Goal: Information Seeking & Learning: Learn about a topic

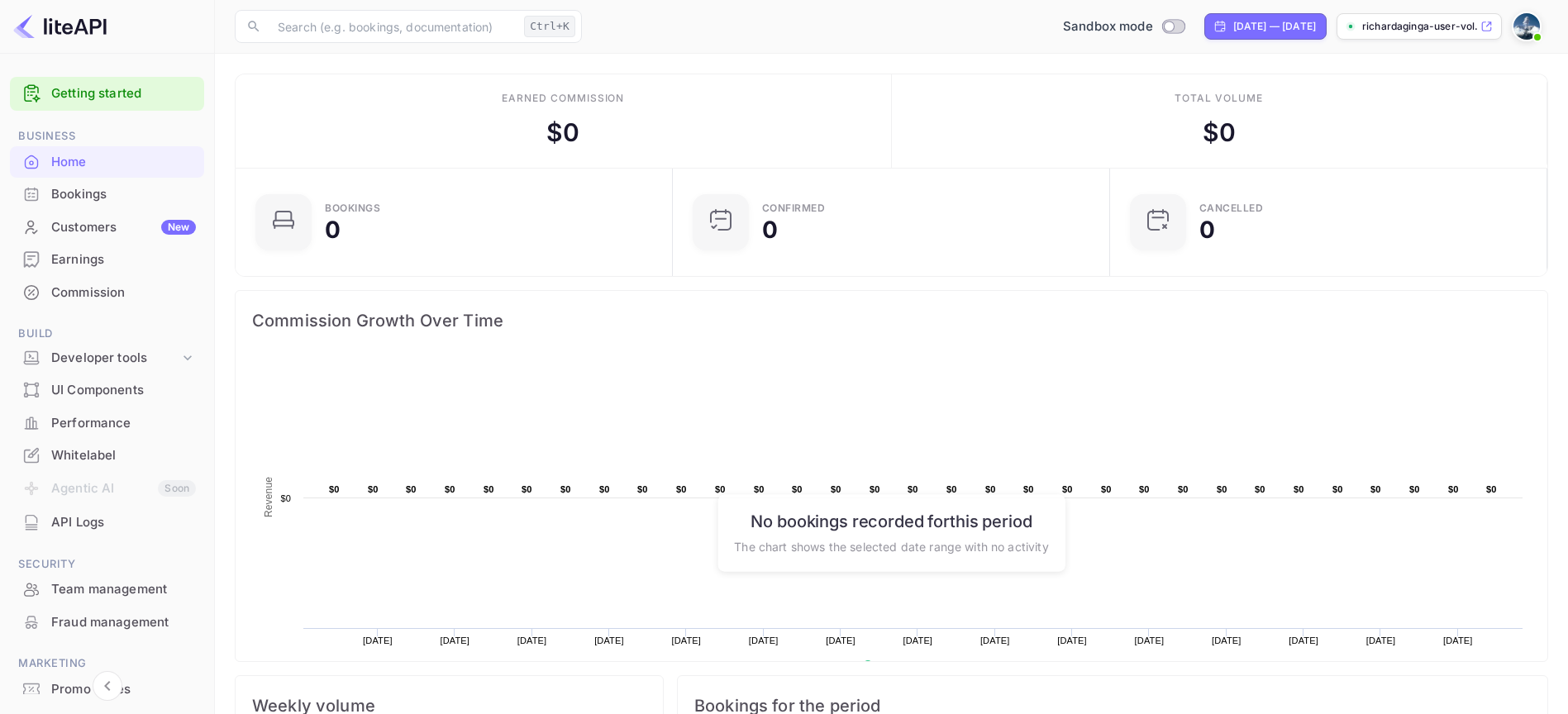
click at [135, 101] on link "Getting started" at bounding box center [124, 93] width 145 height 19
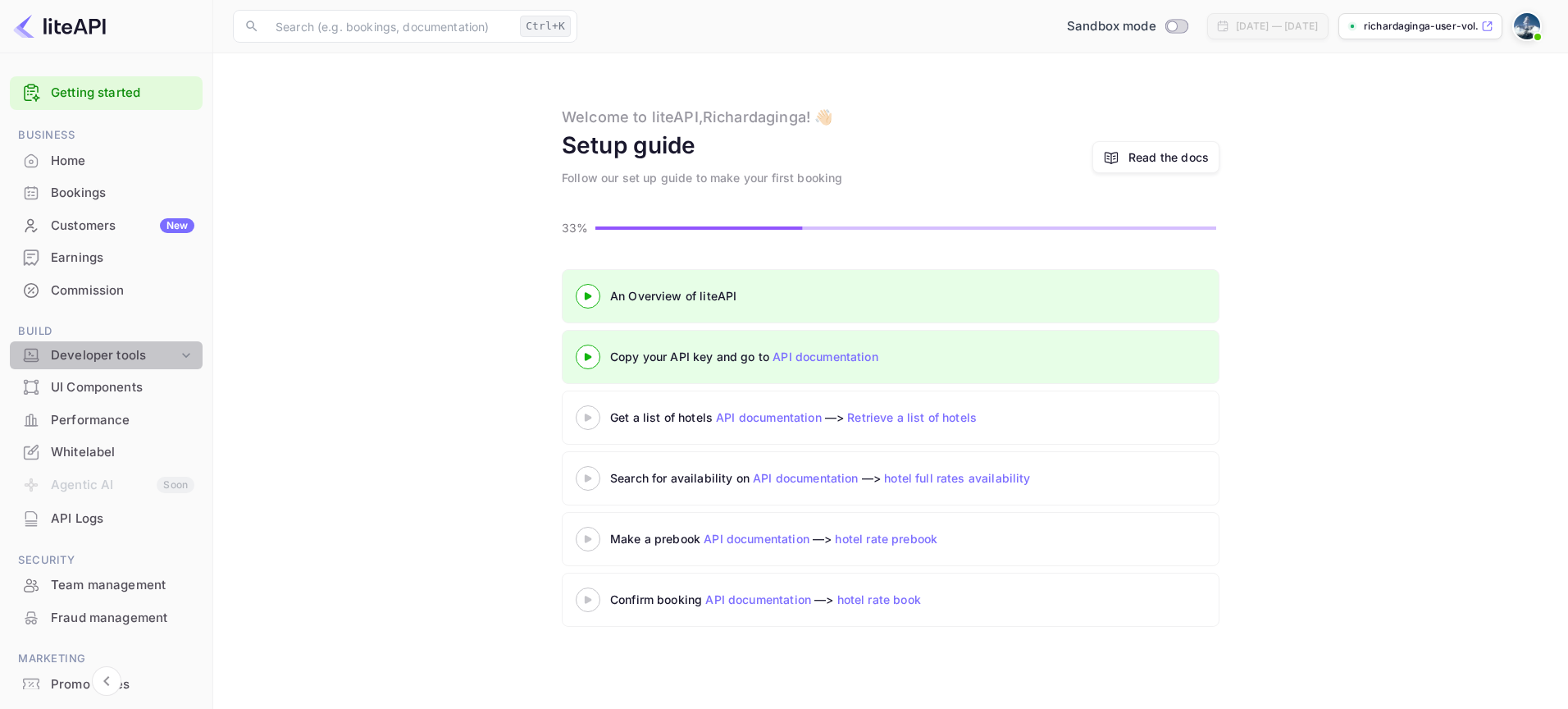
click at [120, 349] on div "Developer tools" at bounding box center [115, 355] width 127 height 19
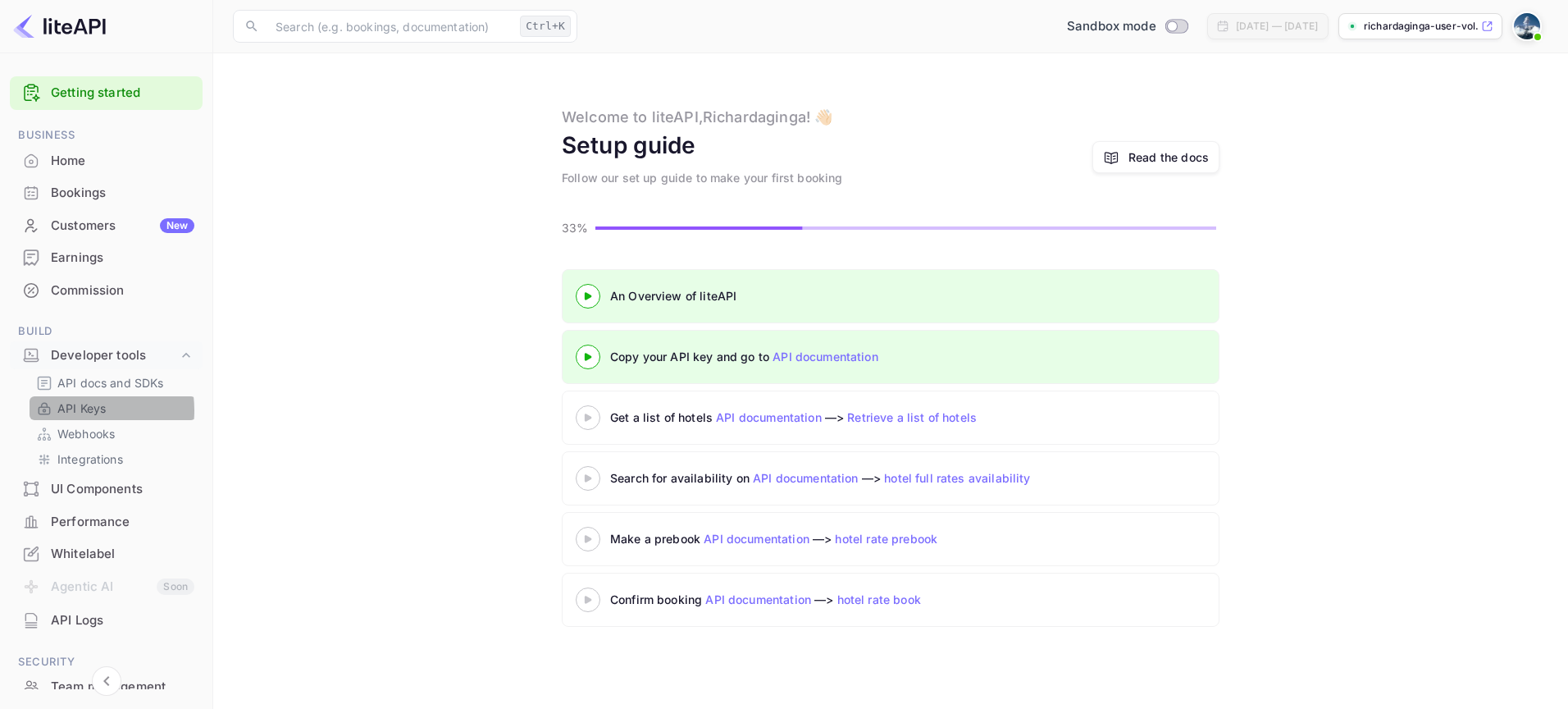
click at [72, 410] on p "API Keys" at bounding box center [82, 407] width 48 height 17
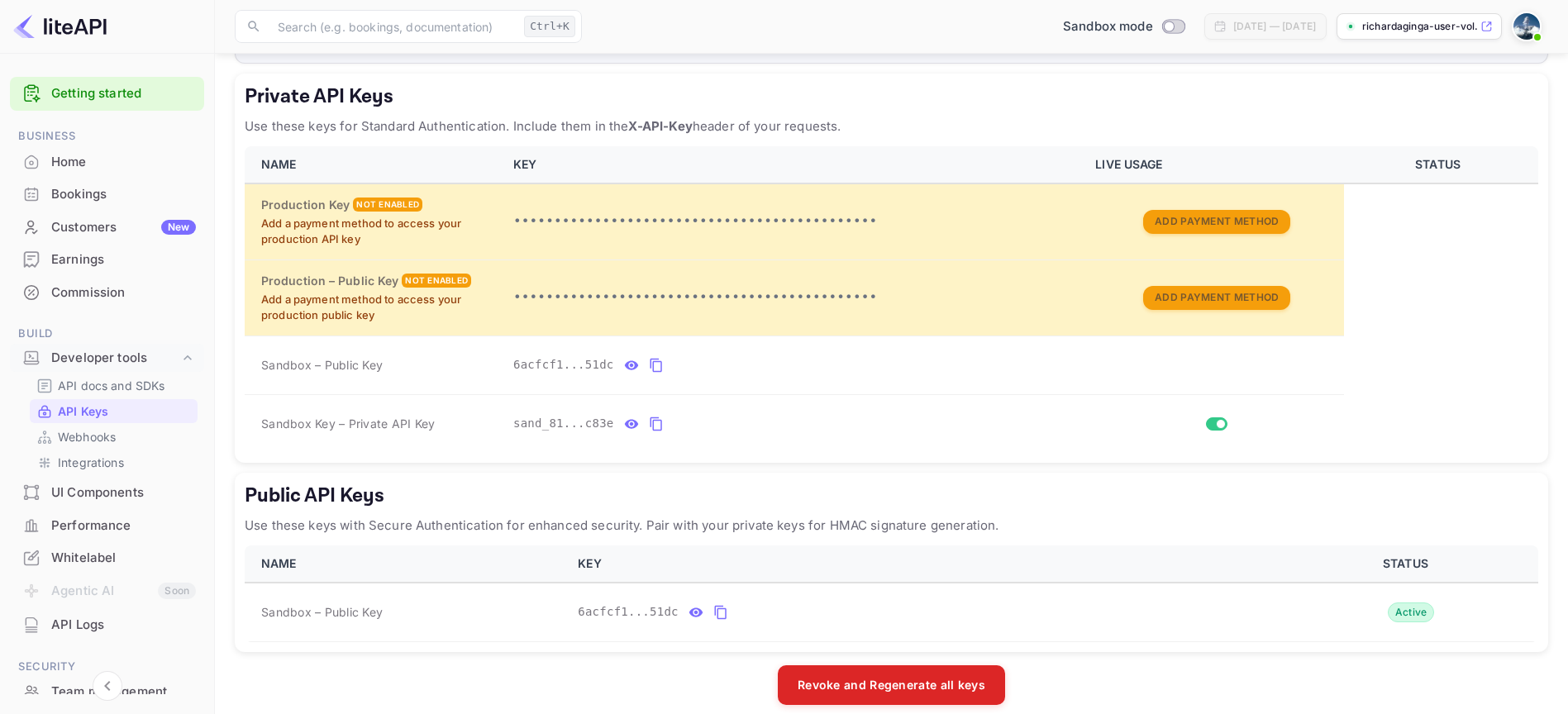
scroll to position [278, 0]
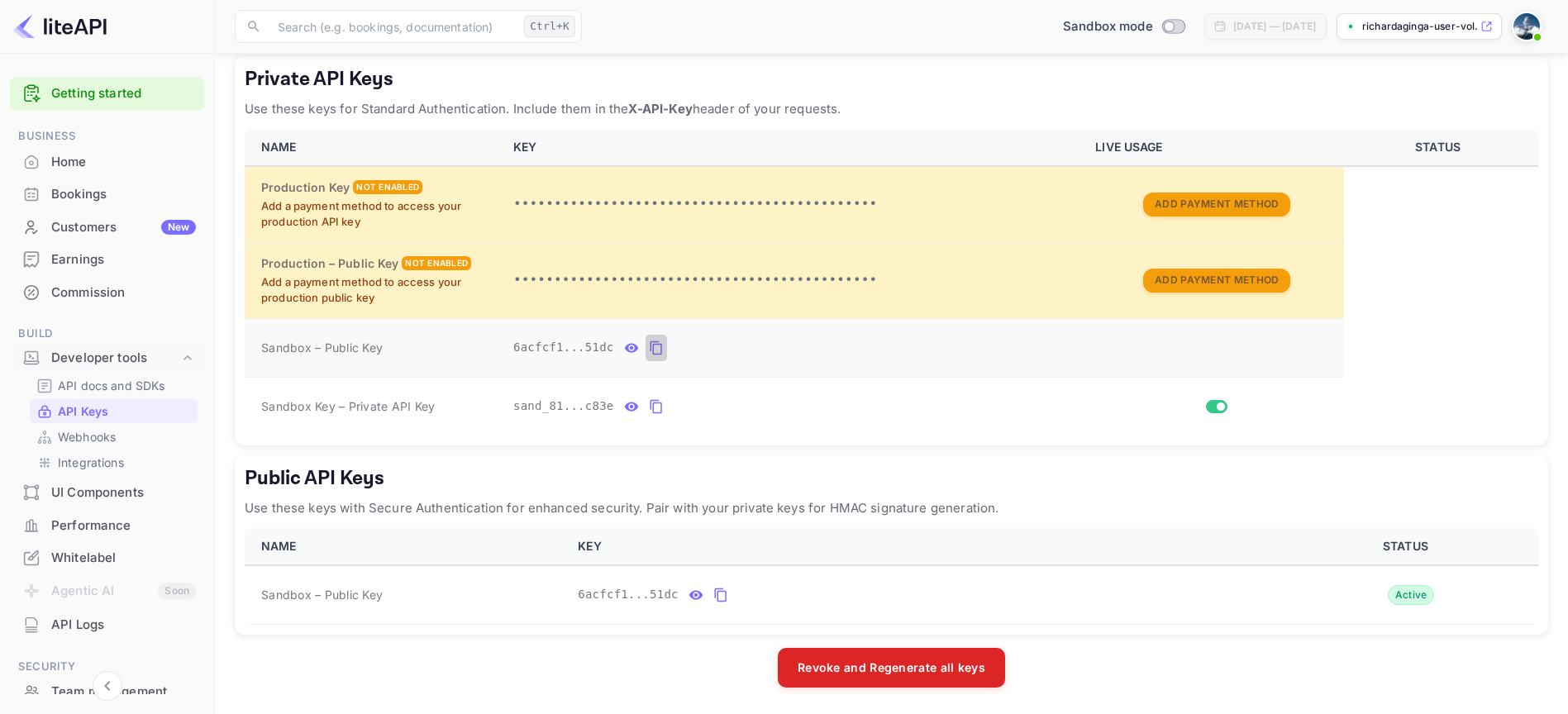
click at [656, 352] on icon "private api keys table" at bounding box center [656, 348] width 14 height 20
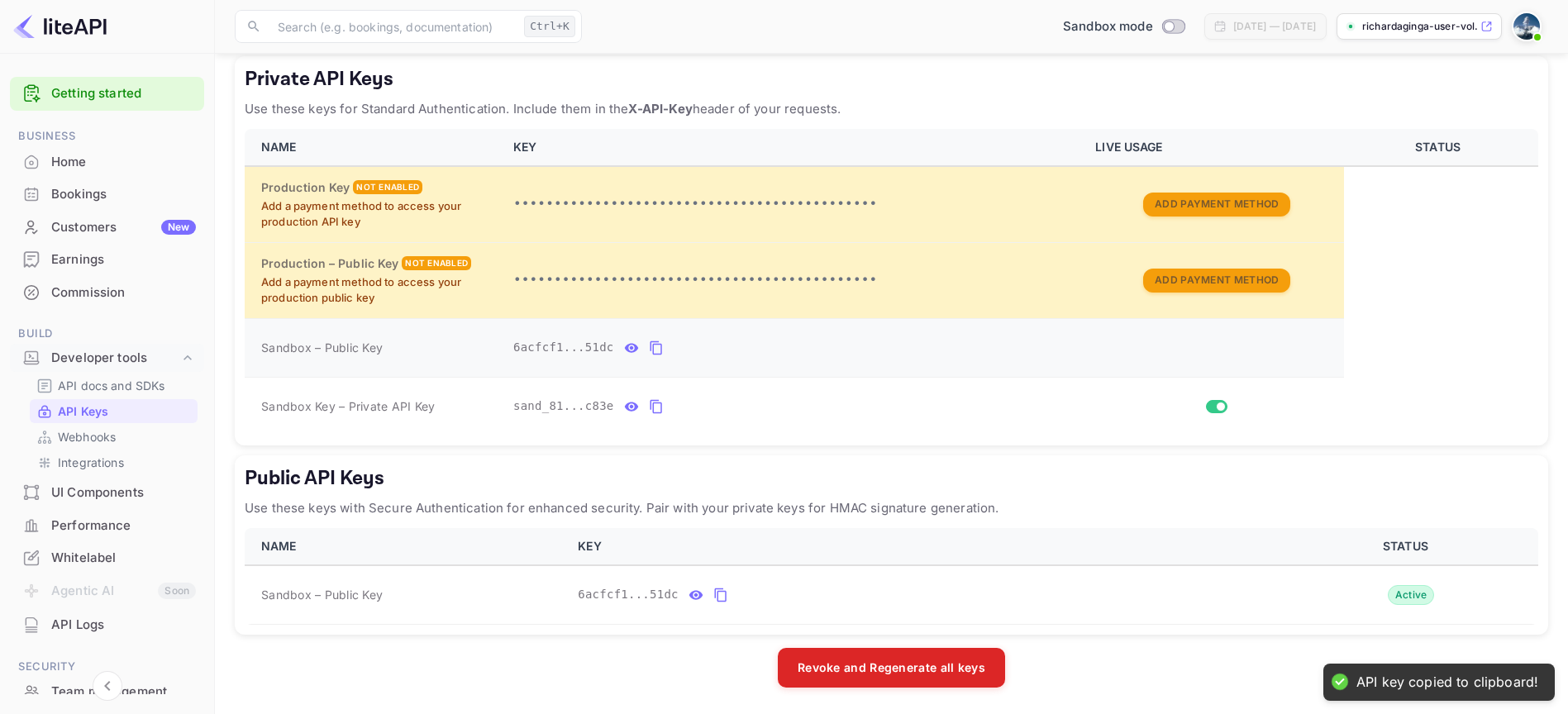
click at [633, 345] on icon "private api keys table" at bounding box center [631, 347] width 14 height 9
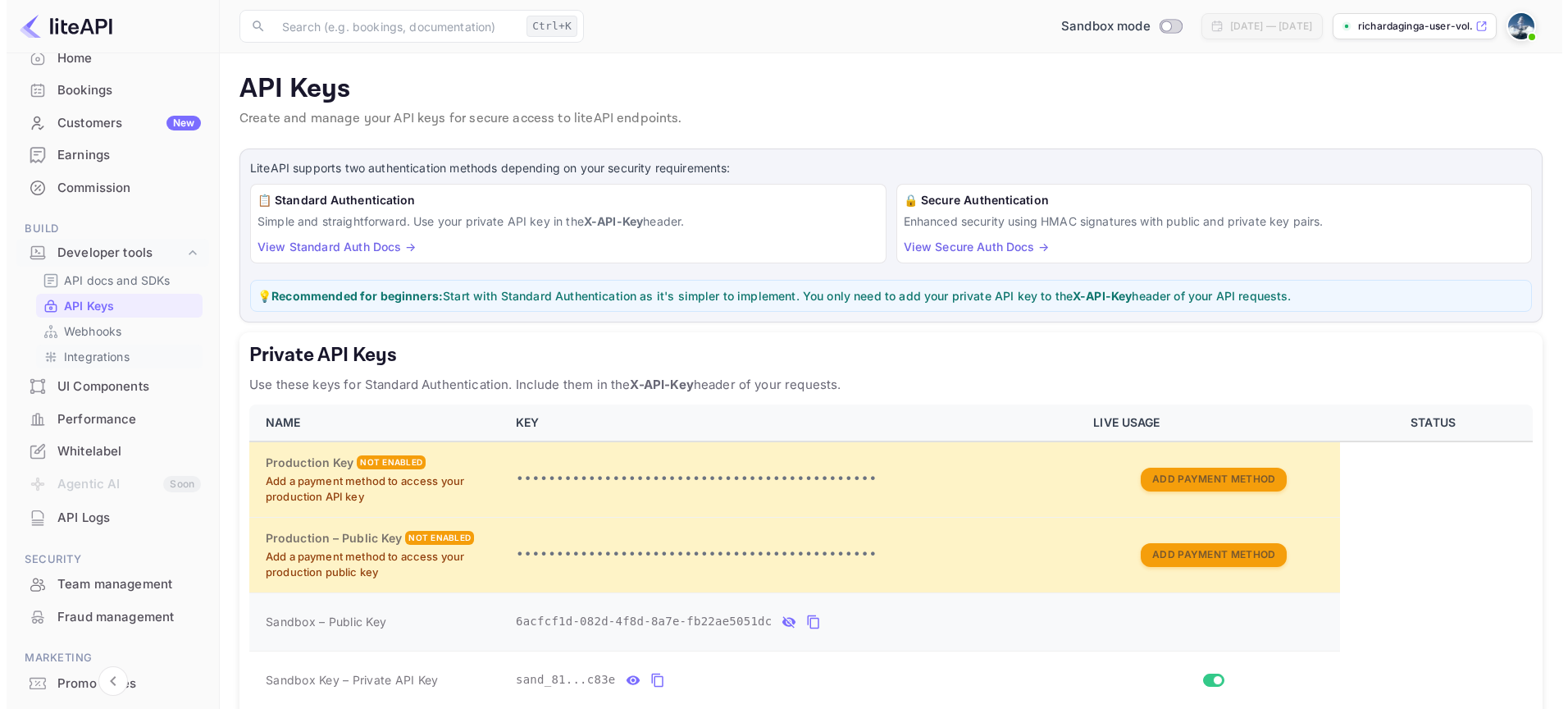
scroll to position [184, 0]
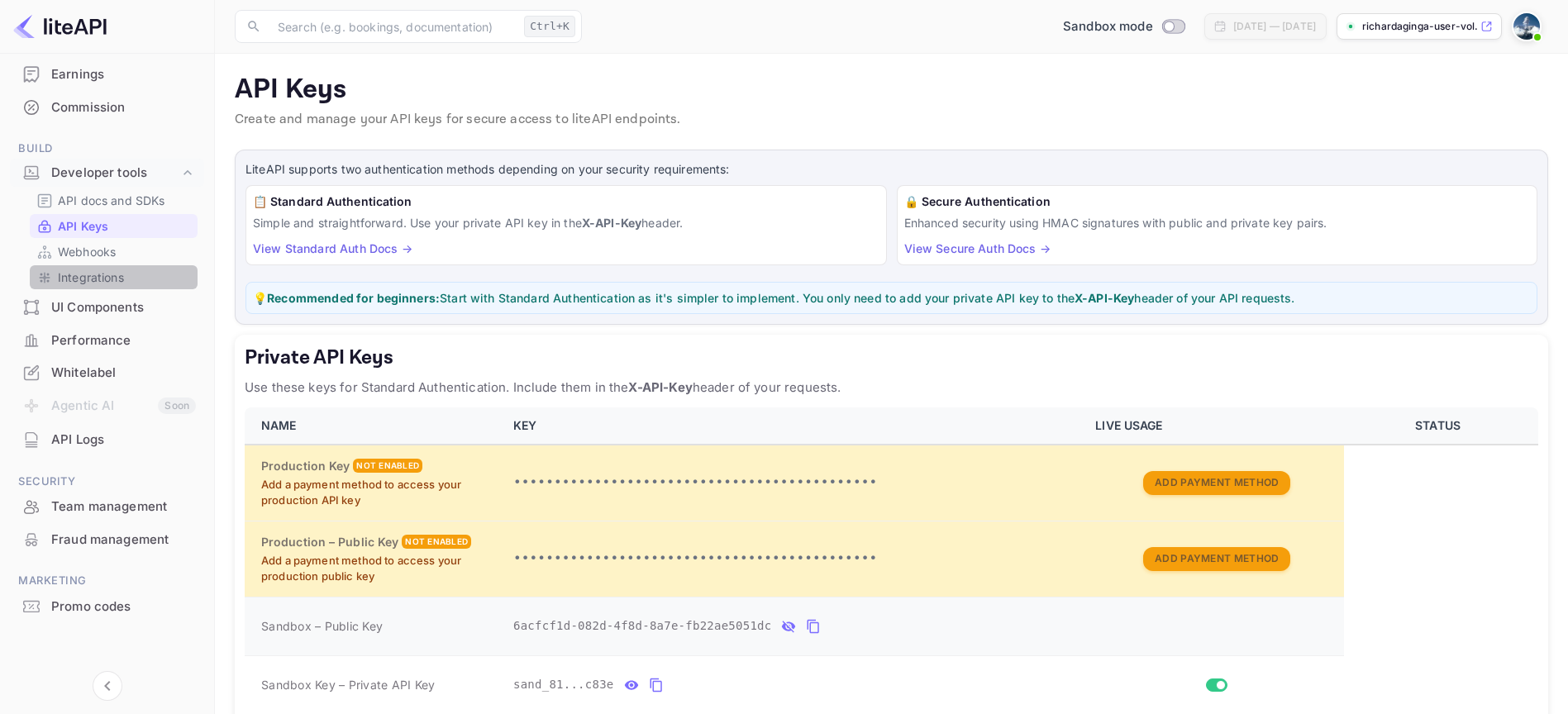
click at [114, 279] on p "Integrations" at bounding box center [90, 277] width 66 height 17
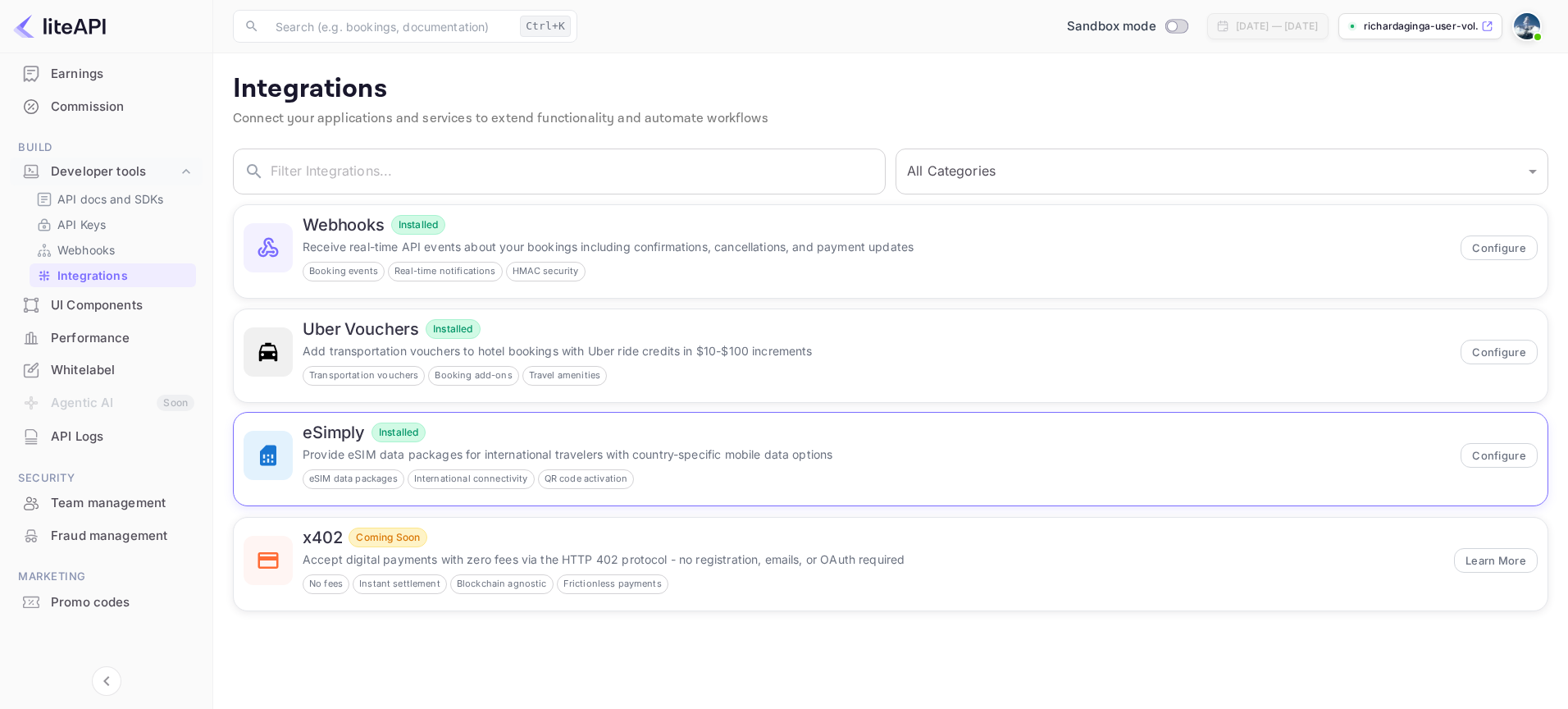
click at [788, 480] on div "eSIM data packages International connectivity QR code activation" at bounding box center [876, 479] width 1148 height 20
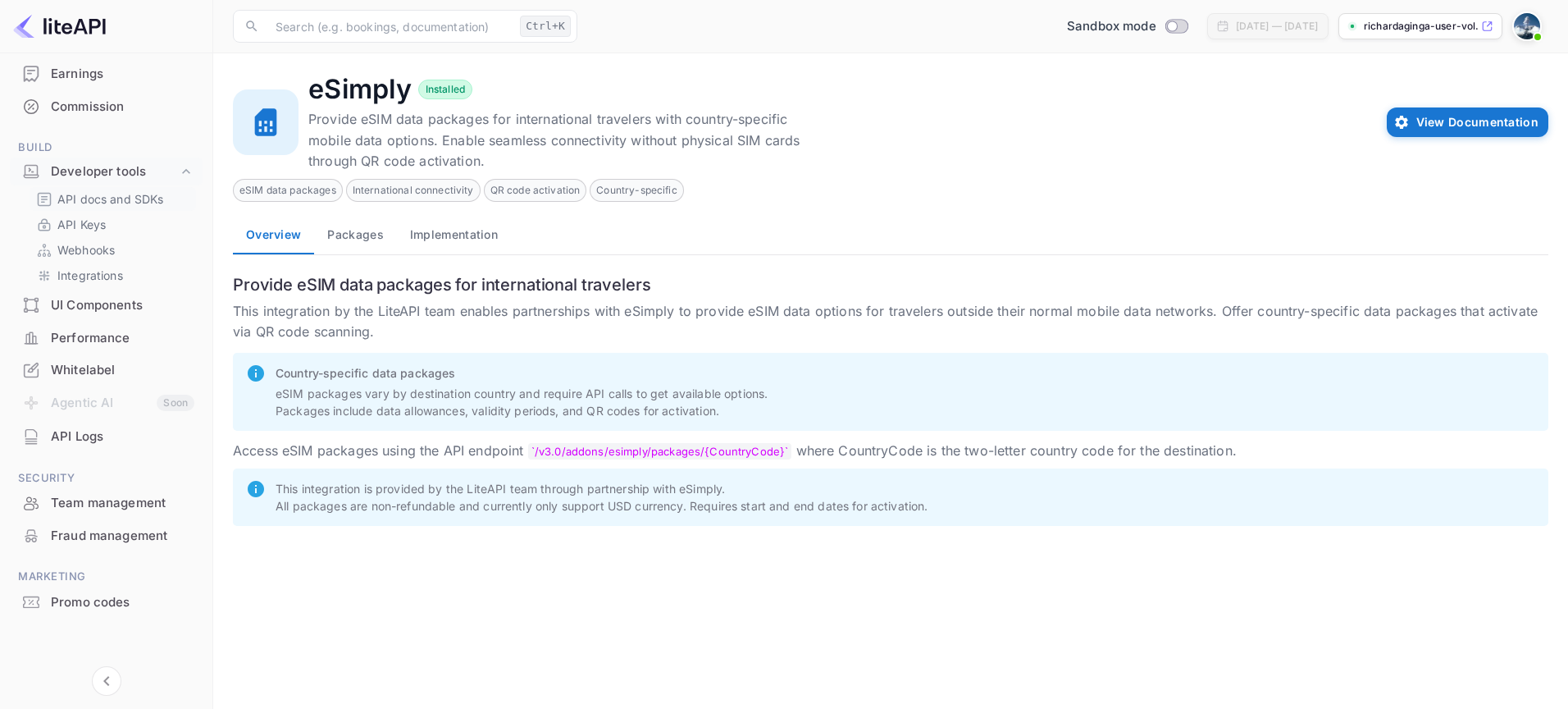
click at [101, 204] on p "API docs and SDKs" at bounding box center [110, 198] width 107 height 17
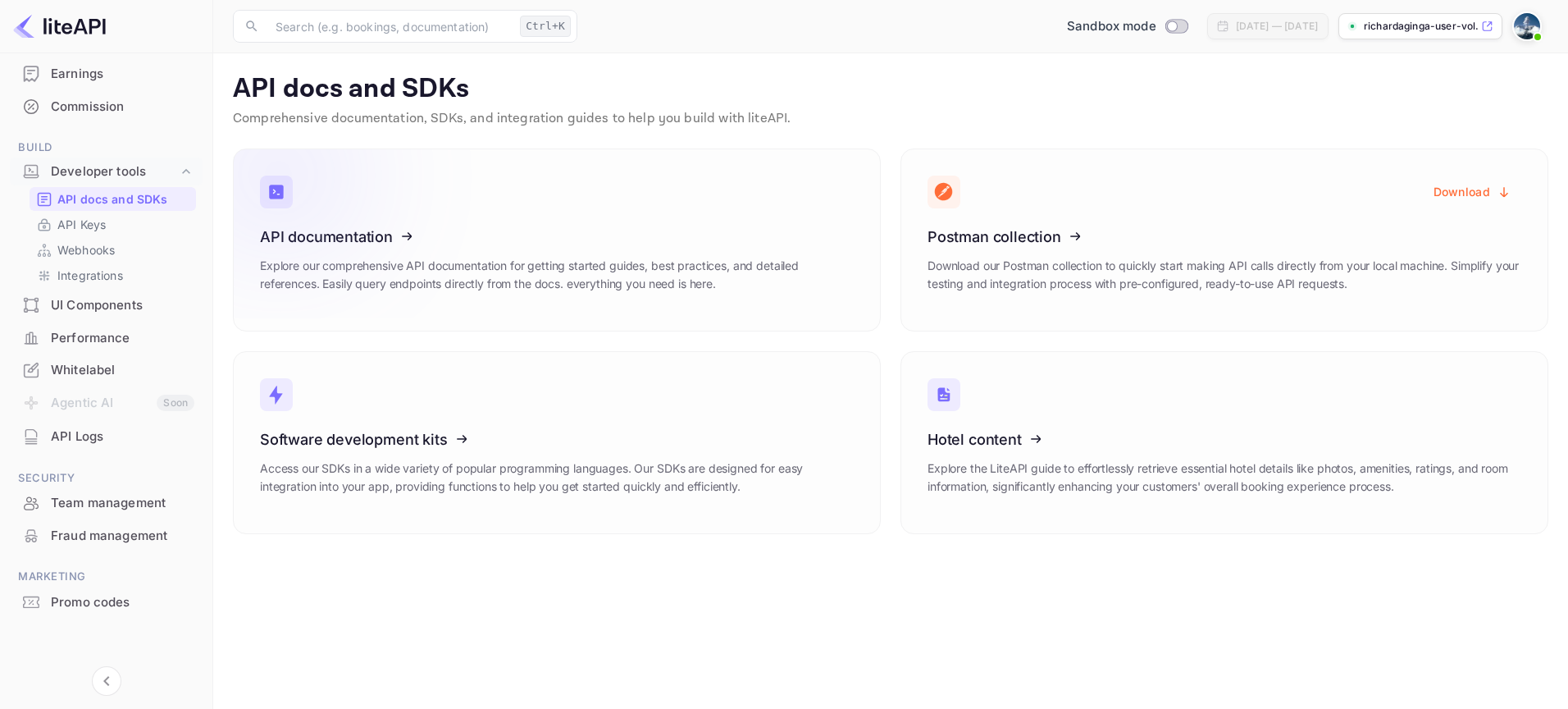
click at [373, 224] on icon at bounding box center [362, 233] width 255 height 169
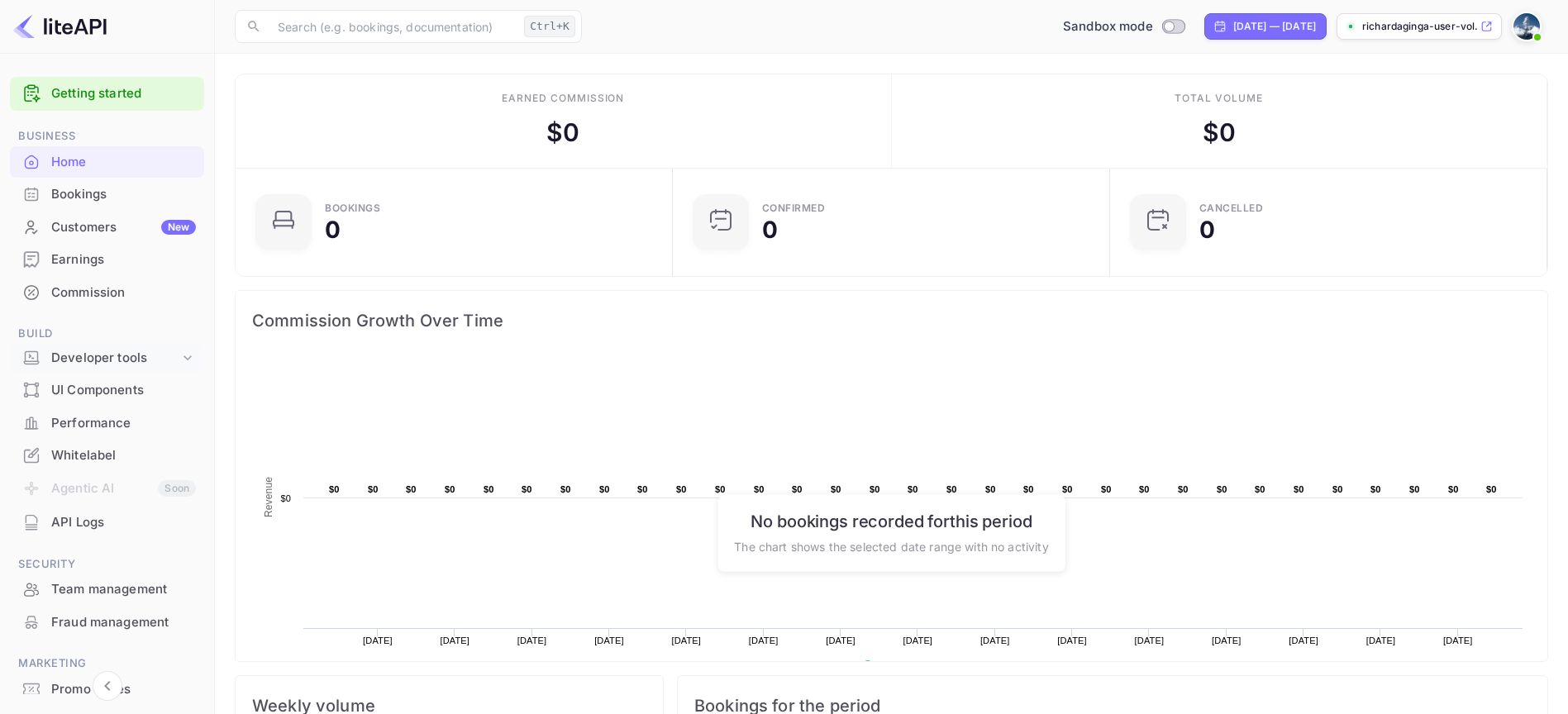
click at [153, 365] on div "Developer tools" at bounding box center [116, 358] width 128 height 19
click at [153, 381] on p "API docs and SDKs" at bounding box center [111, 385] width 108 height 17
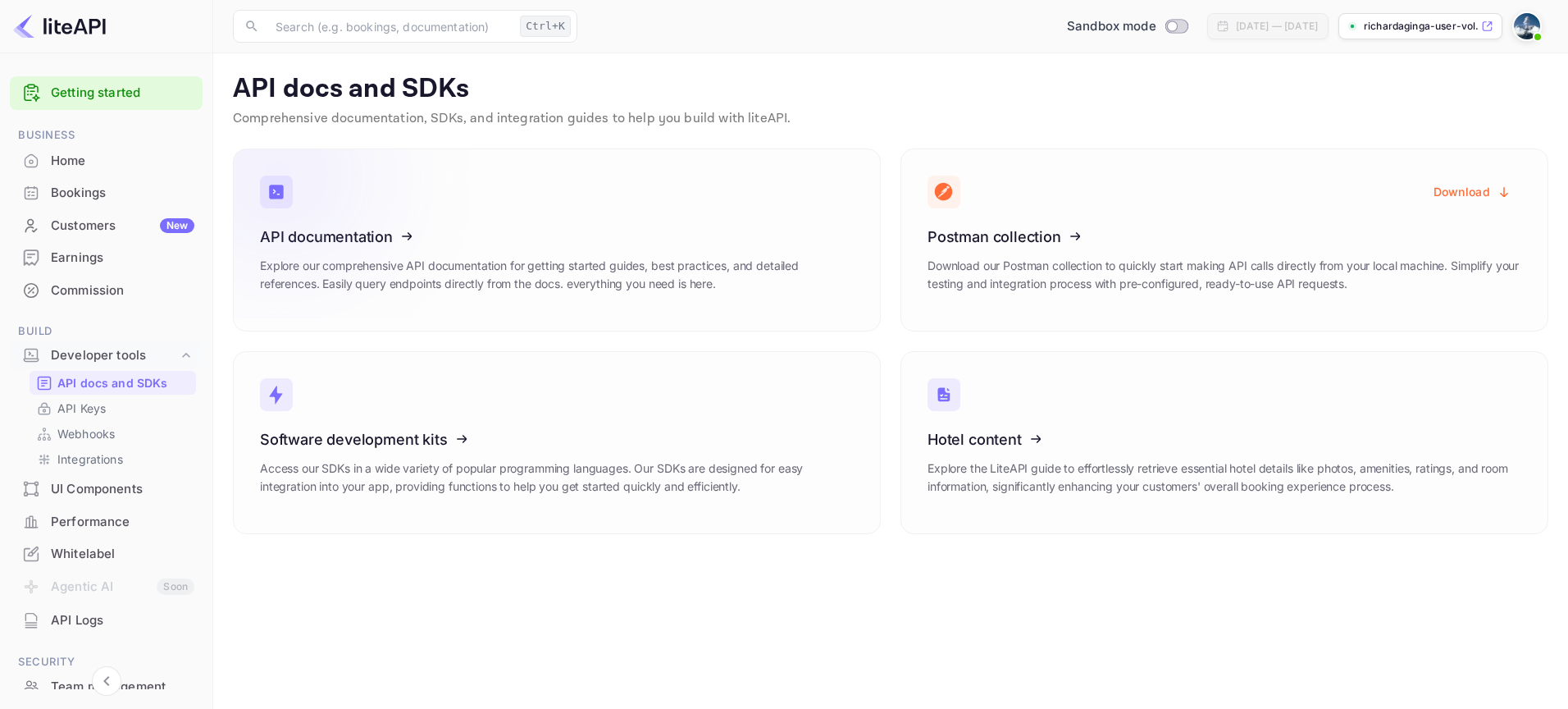
click at [674, 234] on h3 "API documentation" at bounding box center [557, 236] width 594 height 17
click at [108, 390] on p "API docs and SDKs" at bounding box center [112, 382] width 110 height 17
click at [1213, 407] on link "Hotel content Explore the LiteAPI guide to effortlessly retrieve essential hote…" at bounding box center [1224, 442] width 648 height 183
click at [134, 157] on div "Home" at bounding box center [123, 161] width 144 height 19
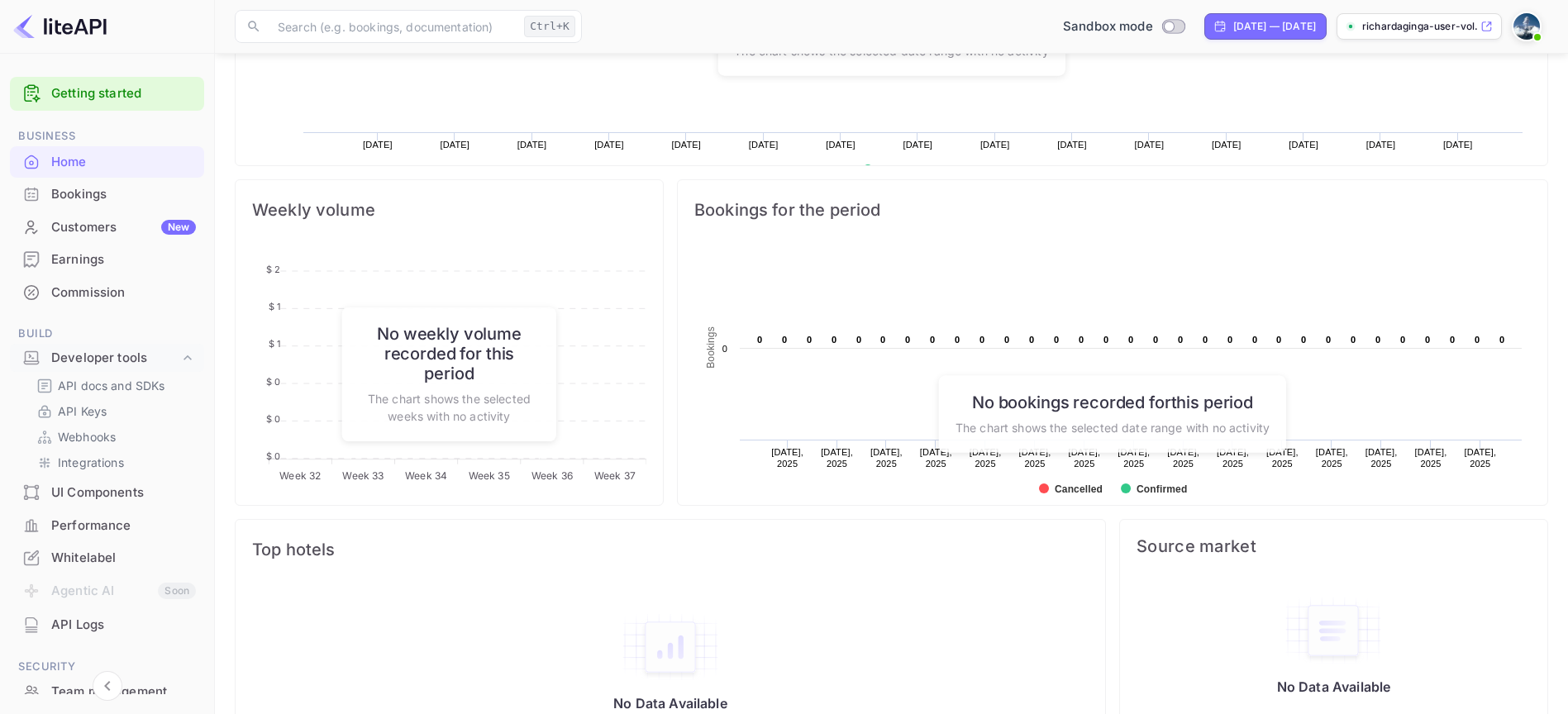
scroll to position [549, 0]
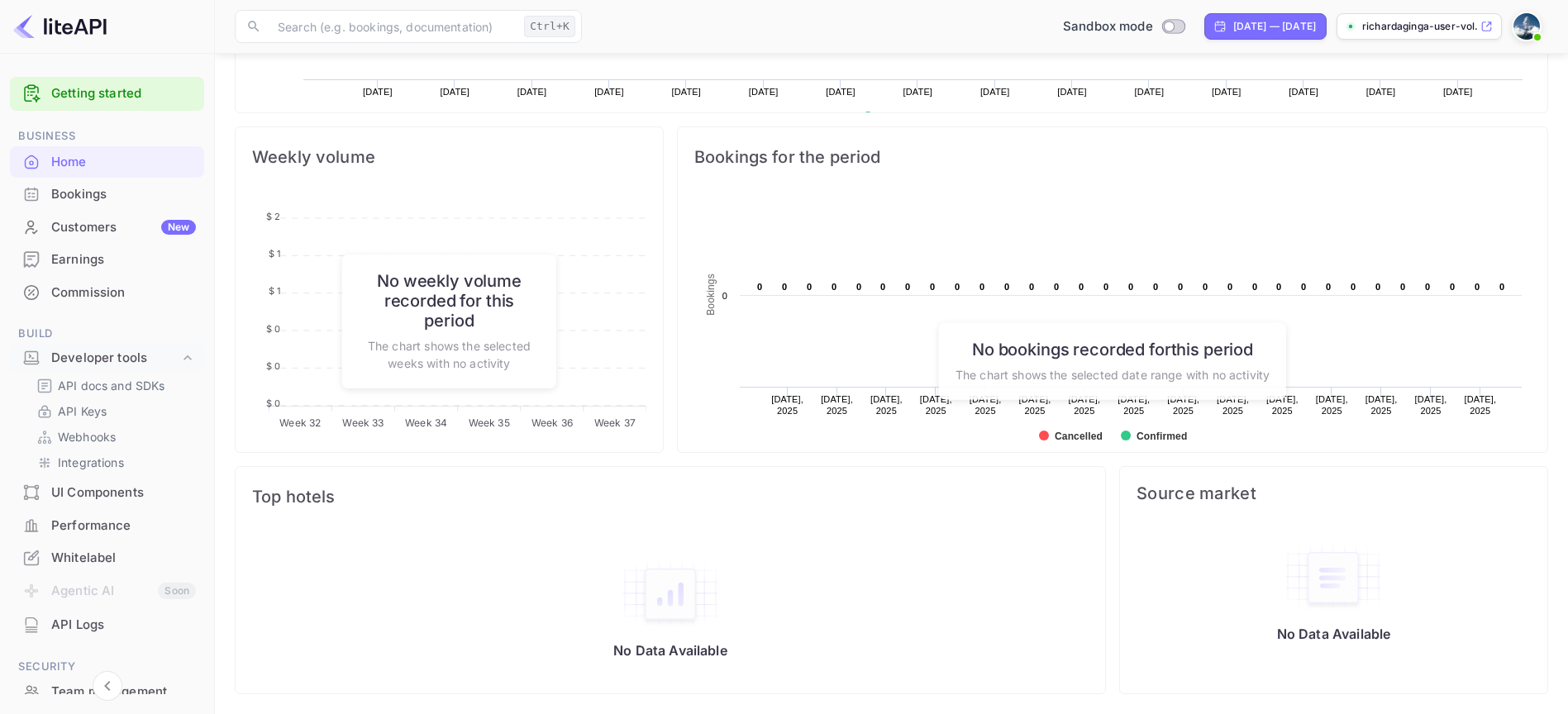
click at [144, 191] on div "Bookings" at bounding box center [124, 194] width 145 height 19
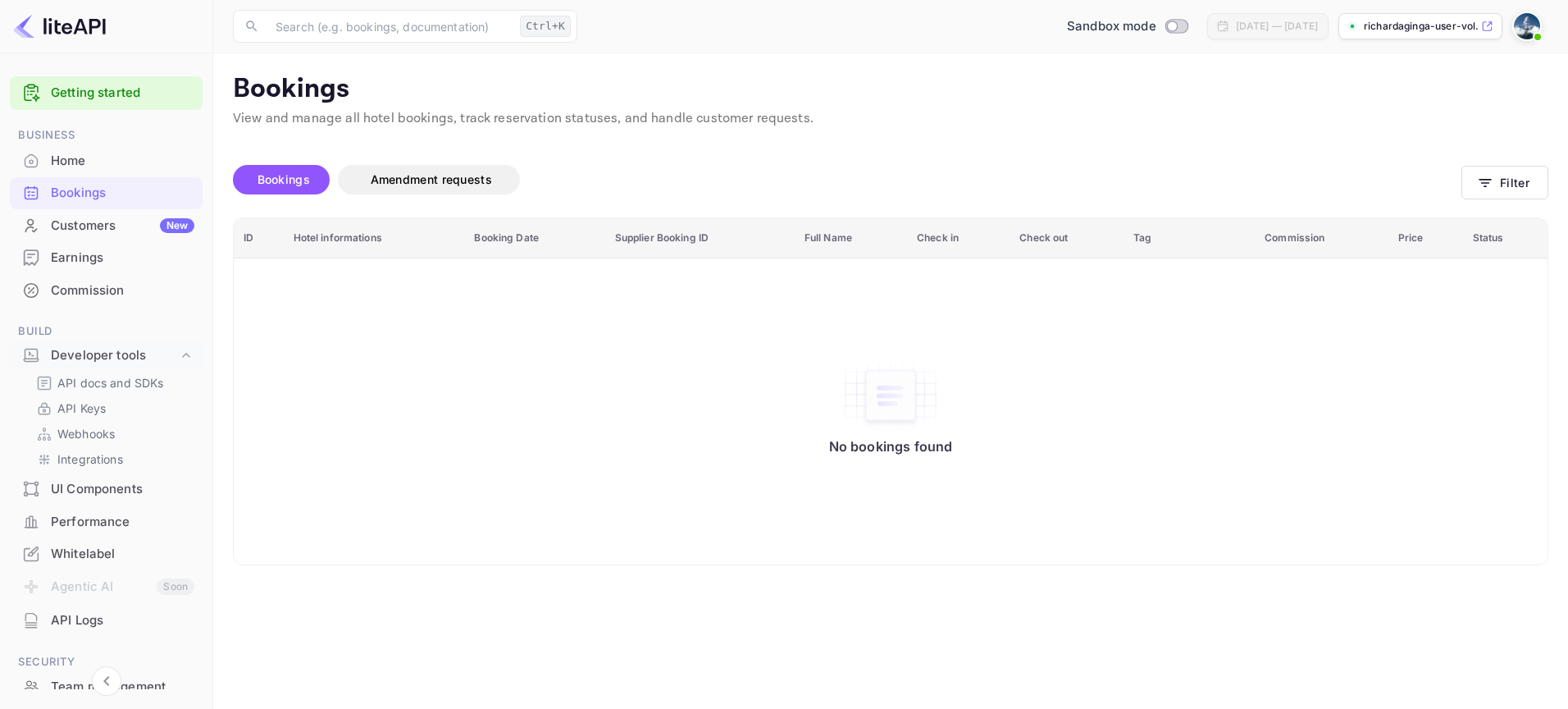
click at [119, 230] on div "Customers New" at bounding box center [123, 225] width 144 height 19
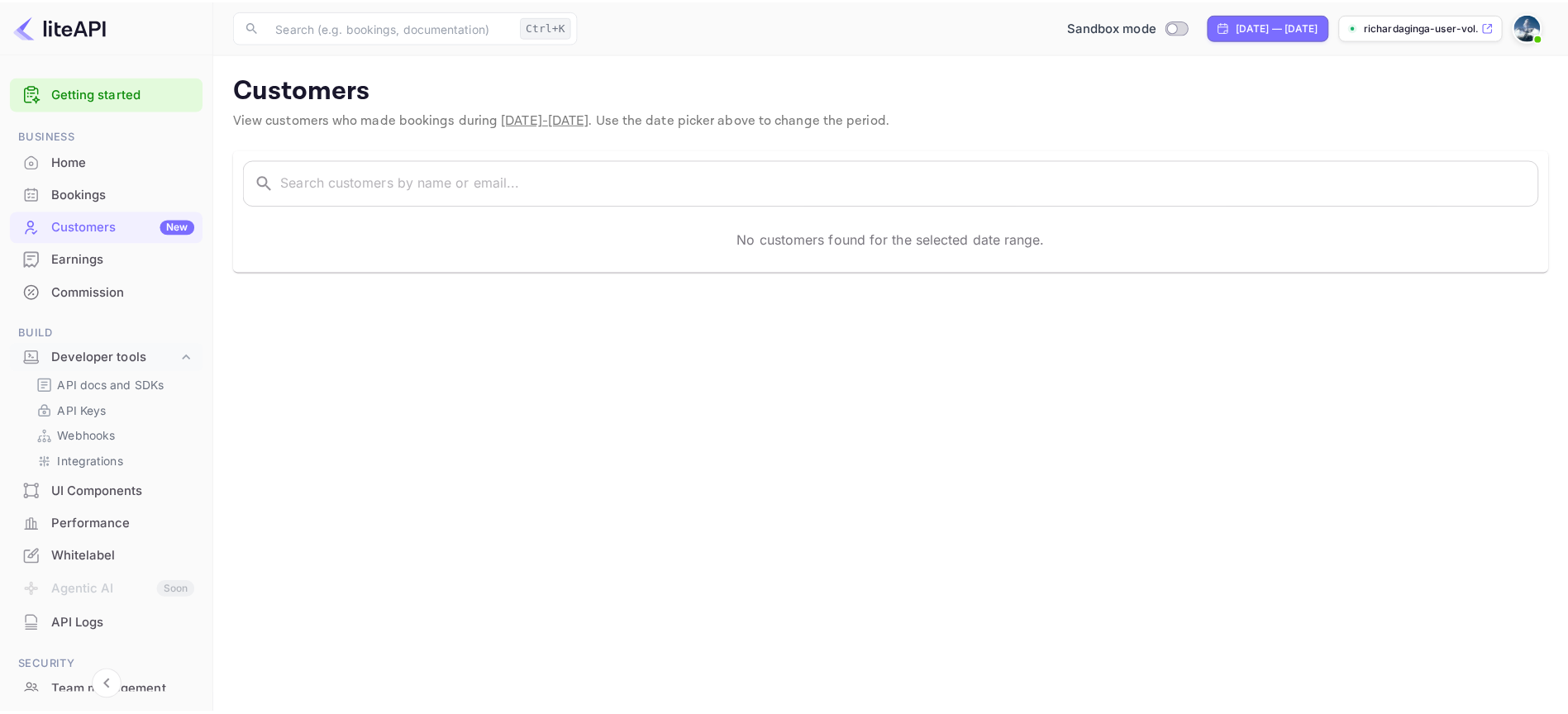
scroll to position [185, 0]
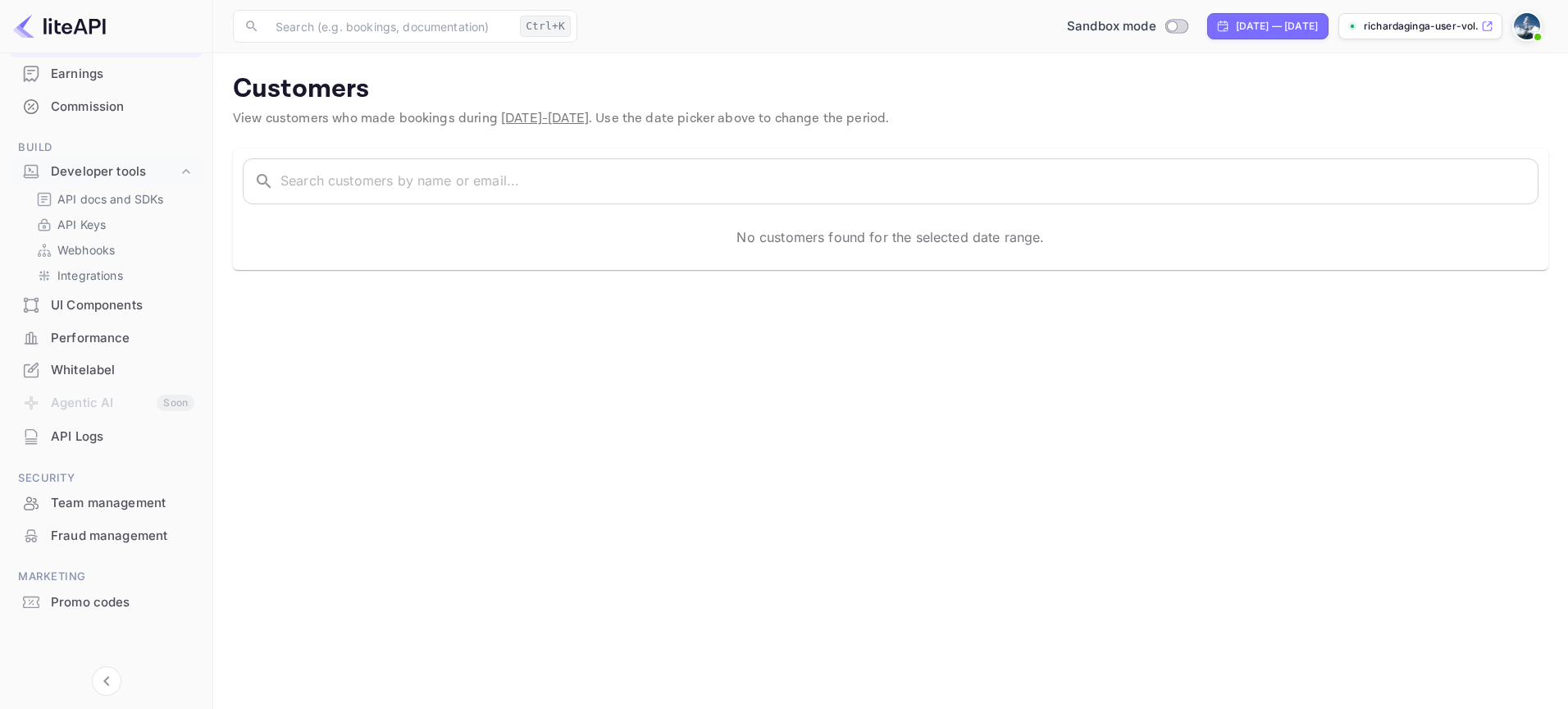
click at [135, 312] on div "UI Components" at bounding box center [123, 305] width 144 height 19
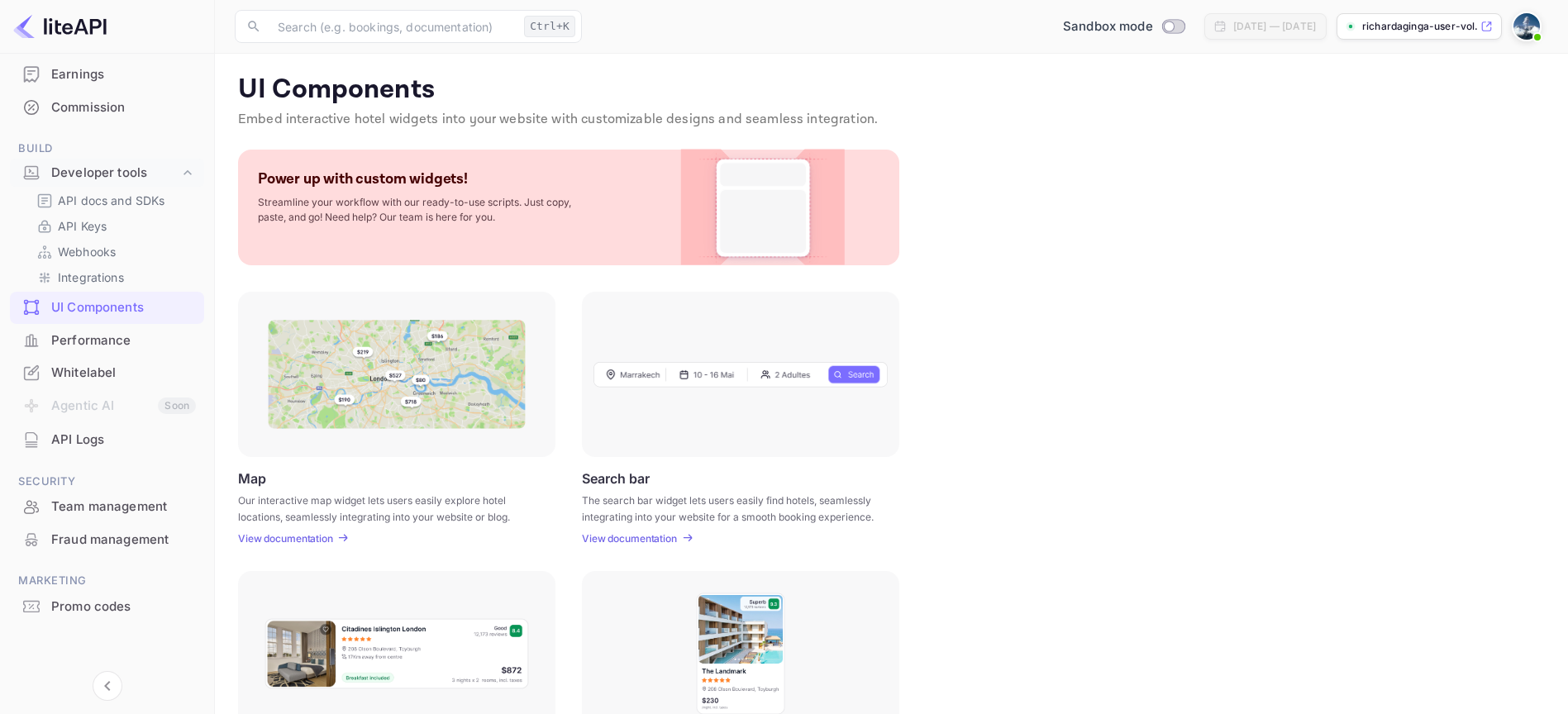
click at [342, 543] on icon at bounding box center [343, 539] width 12 height 13
